Goal: Go to known website: Go to known website

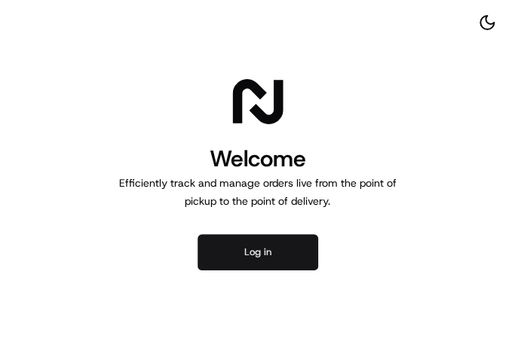
click at [276, 266] on button "Log in" at bounding box center [257, 252] width 121 height 36
